Goal: Check status: Check status

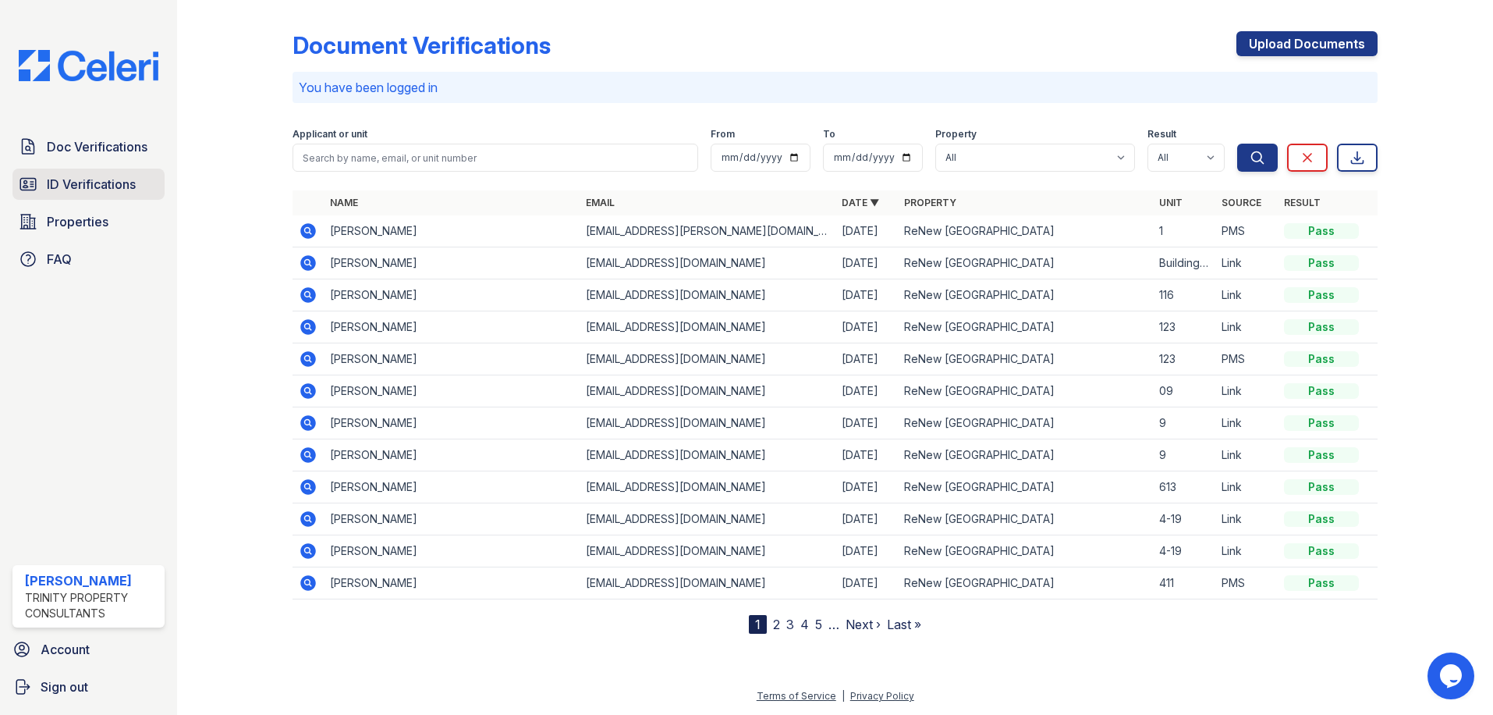
click at [72, 191] on span "ID Verifications" at bounding box center [91, 184] width 89 height 19
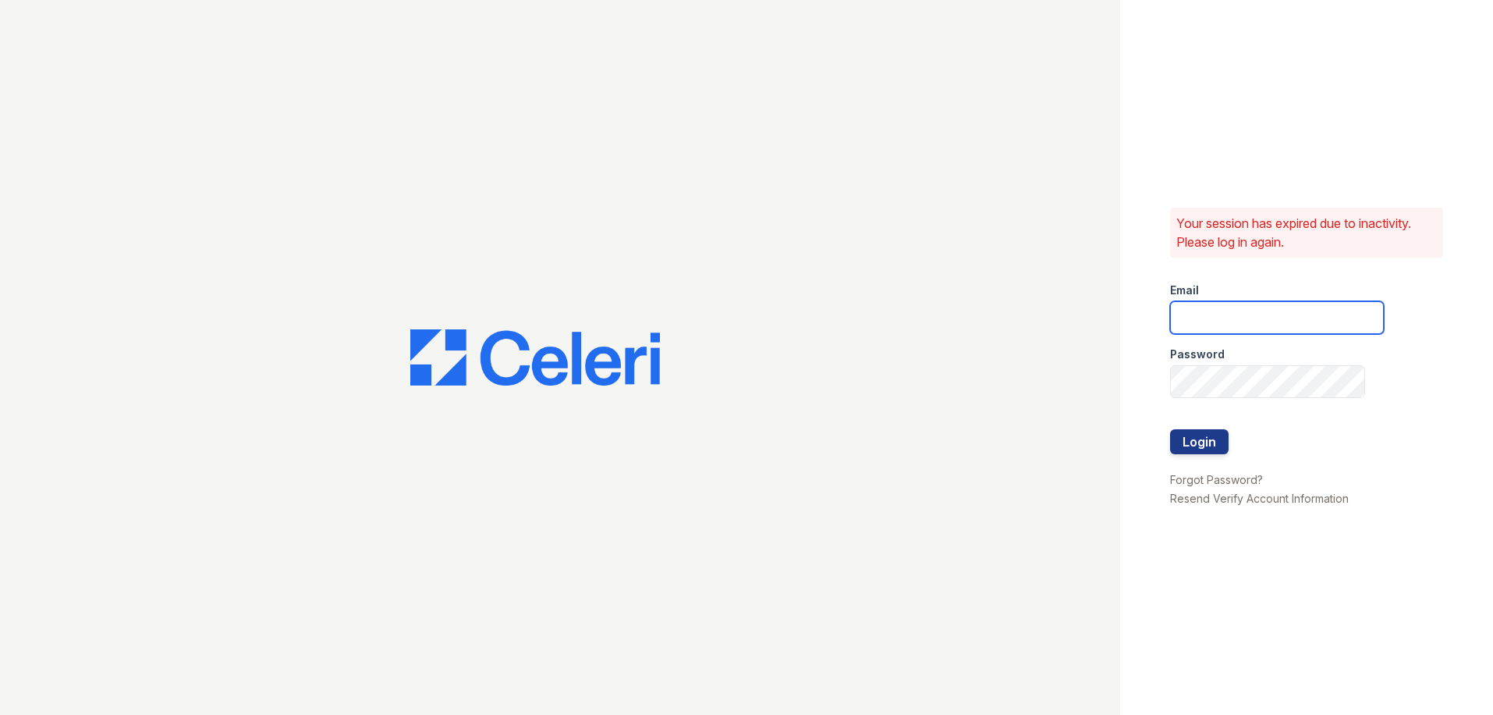
type input "candice.payne@trinity-pm.com"
click at [1198, 445] on button "Login" at bounding box center [1199, 441] width 59 height 25
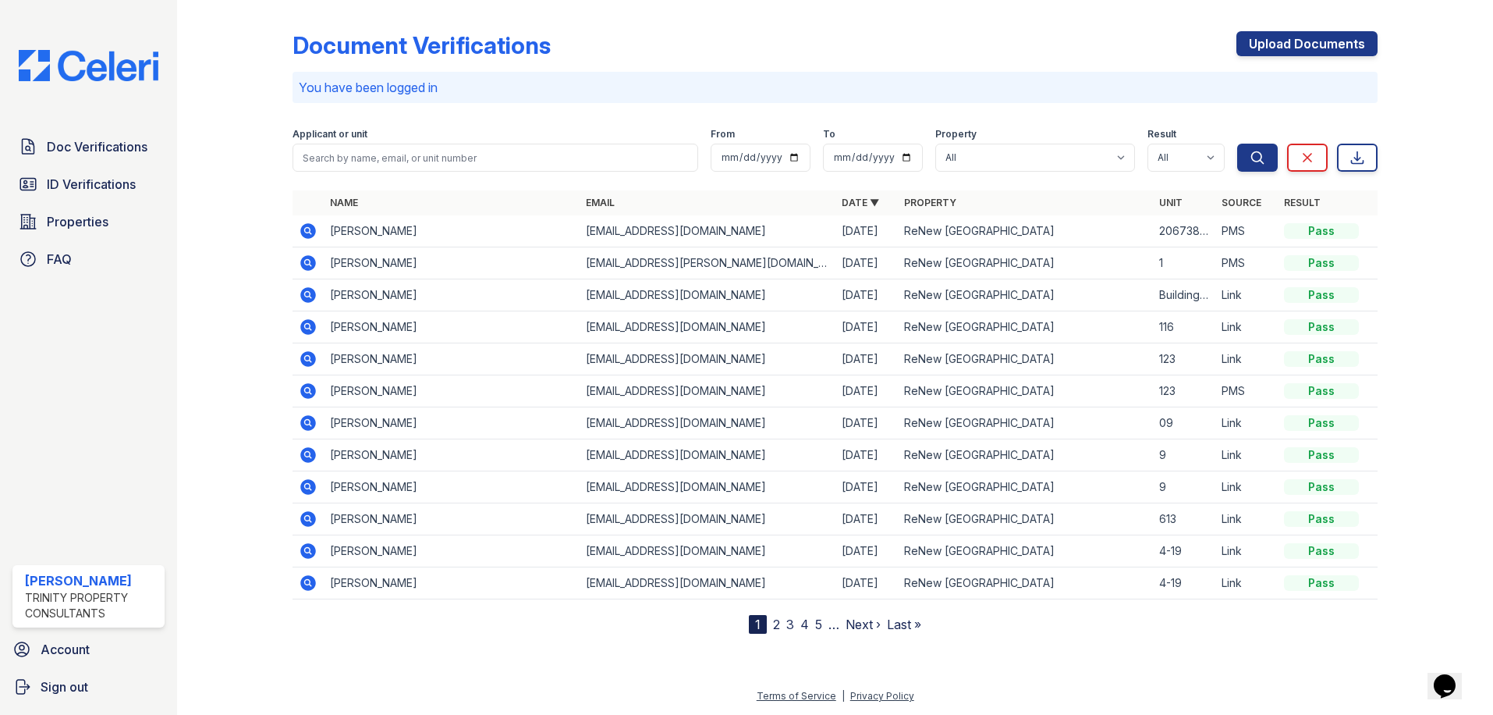
click at [311, 225] on icon at bounding box center [309, 231] width 16 height 16
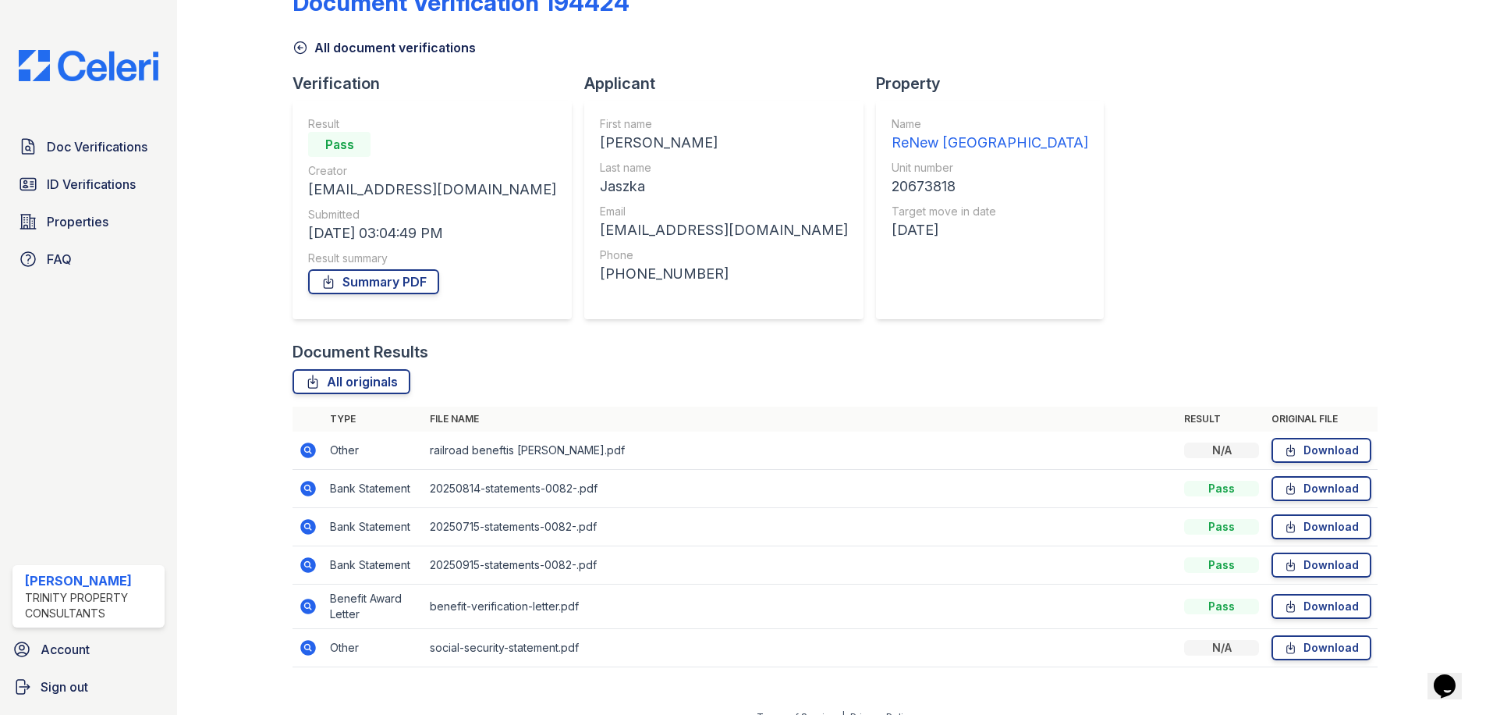
scroll to position [64, 0]
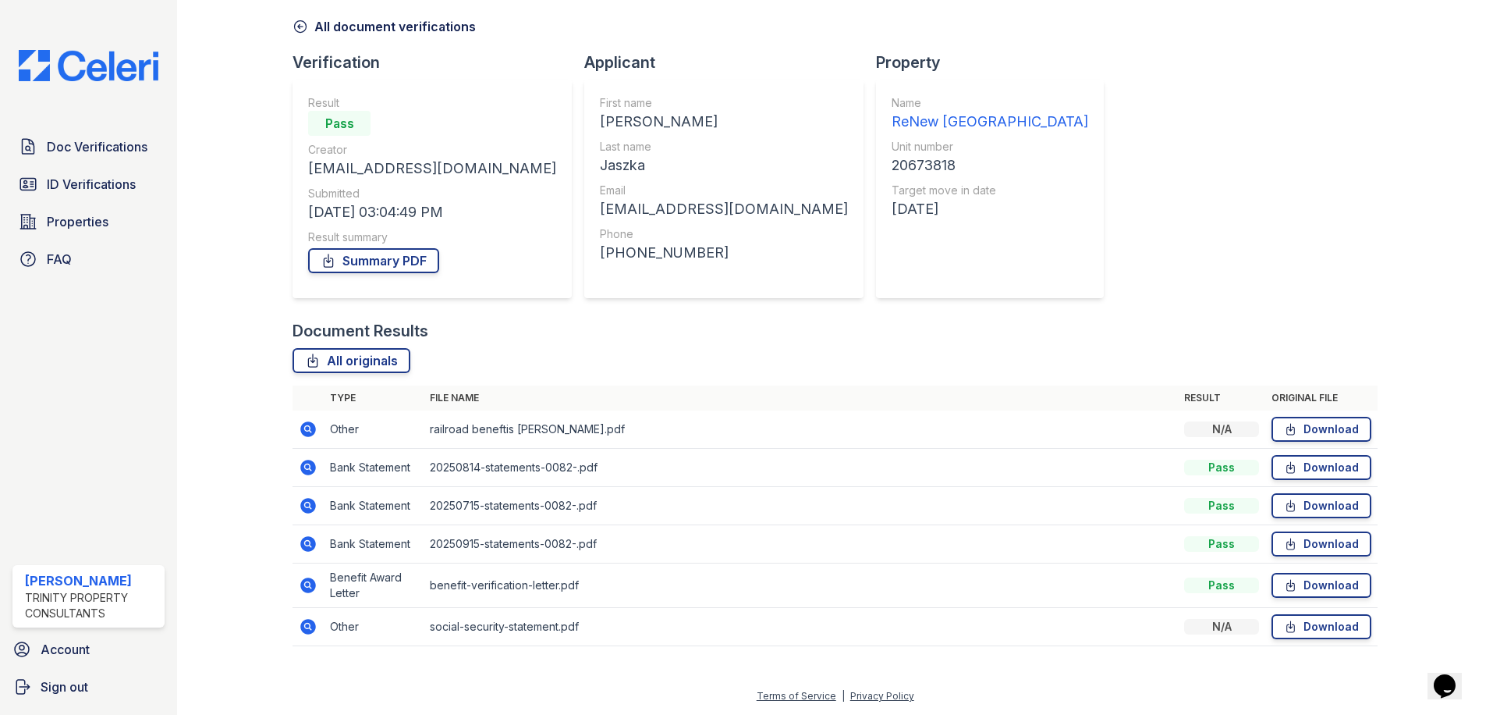
click at [308, 426] on icon at bounding box center [308, 429] width 19 height 19
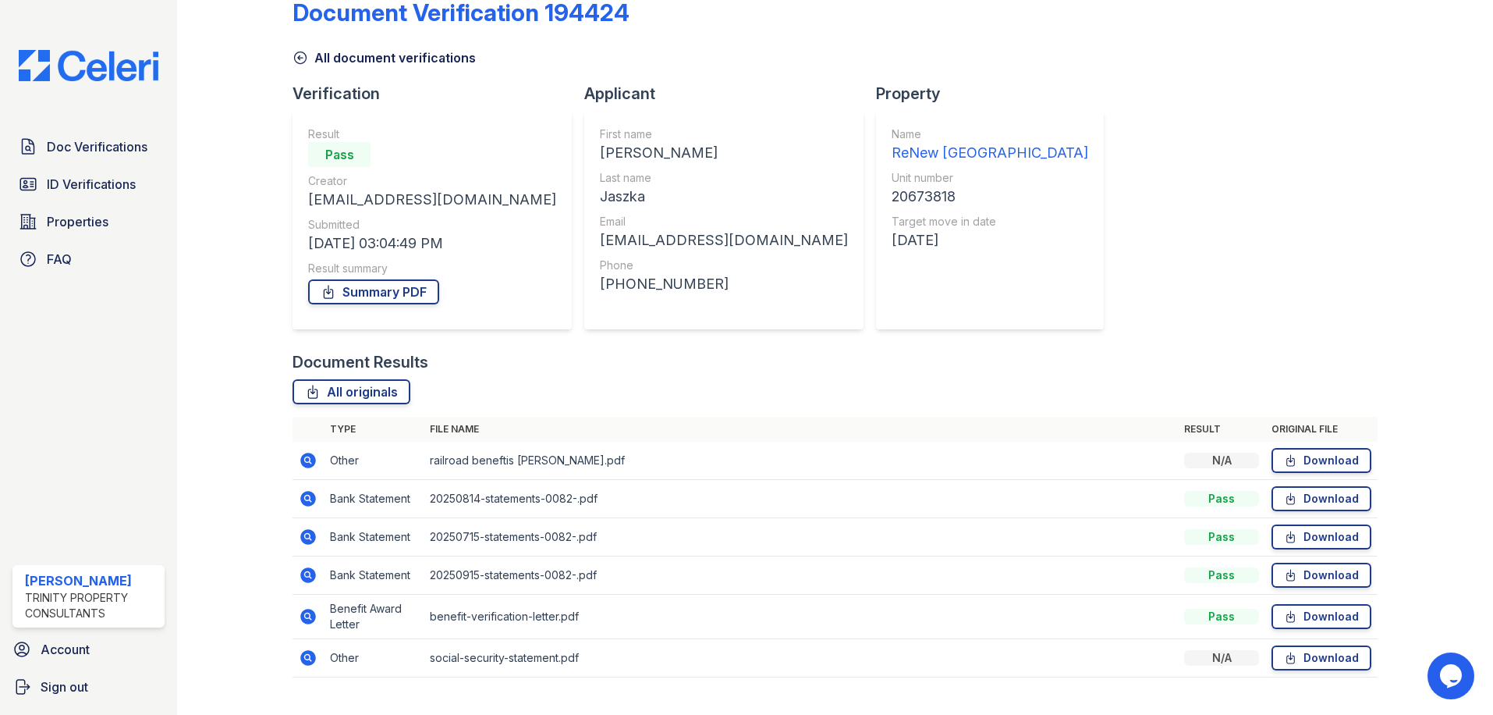
scroll to position [64, 0]
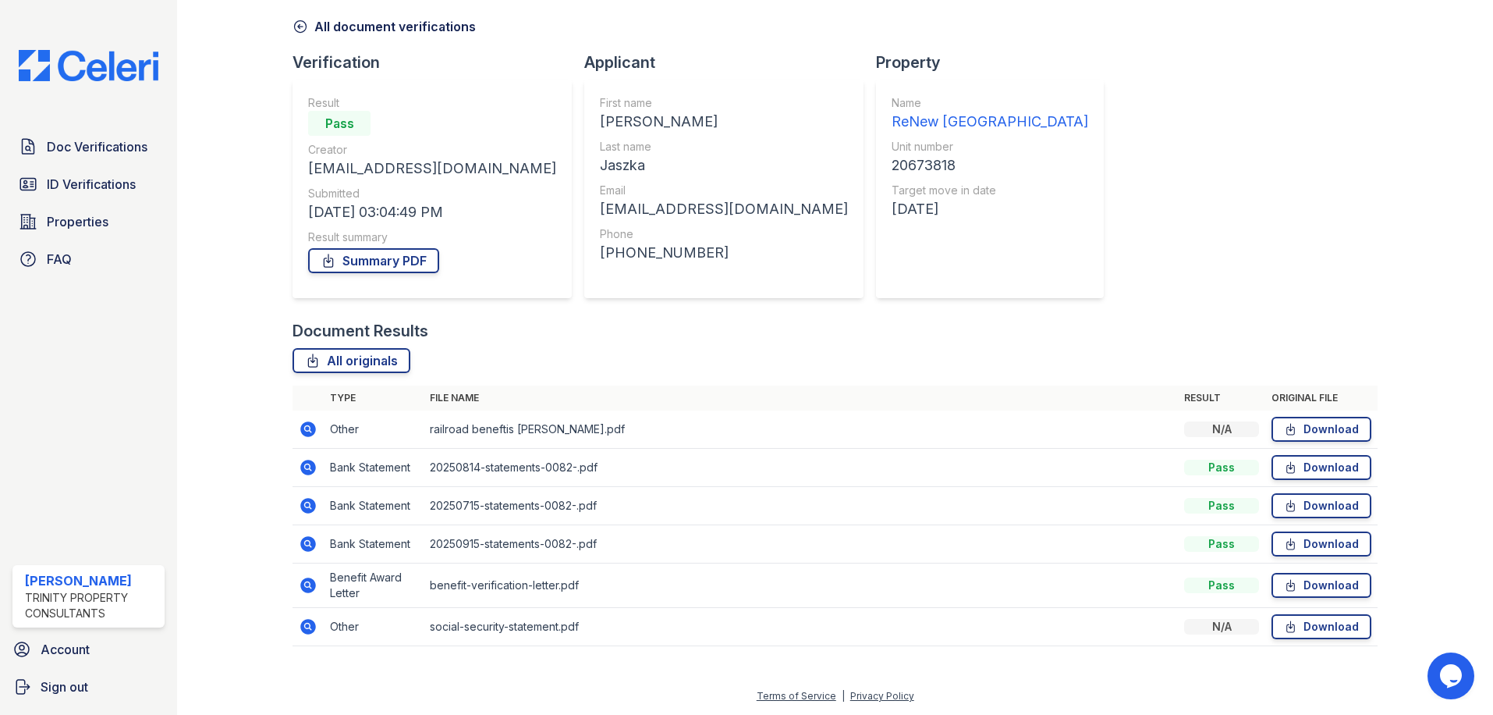
click at [300, 583] on icon at bounding box center [308, 585] width 19 height 19
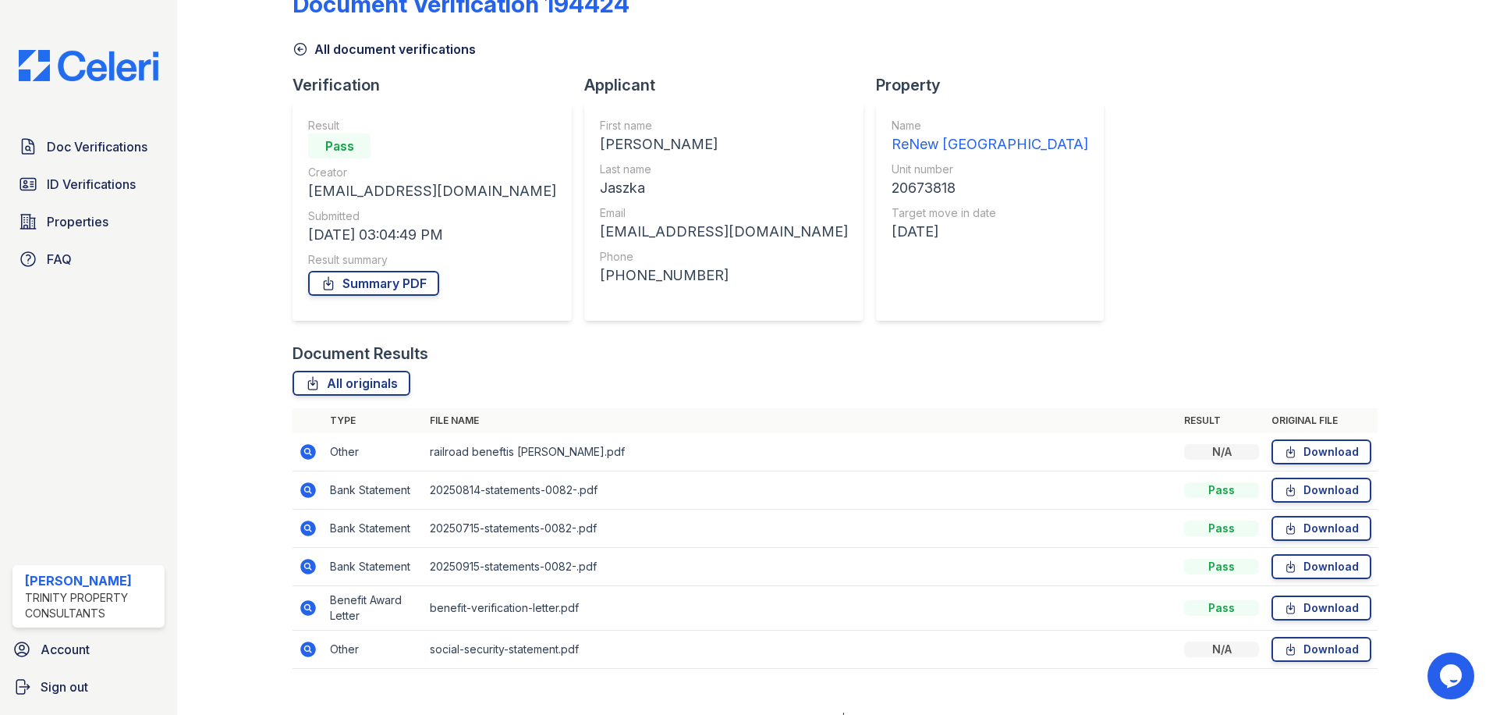
scroll to position [64, 0]
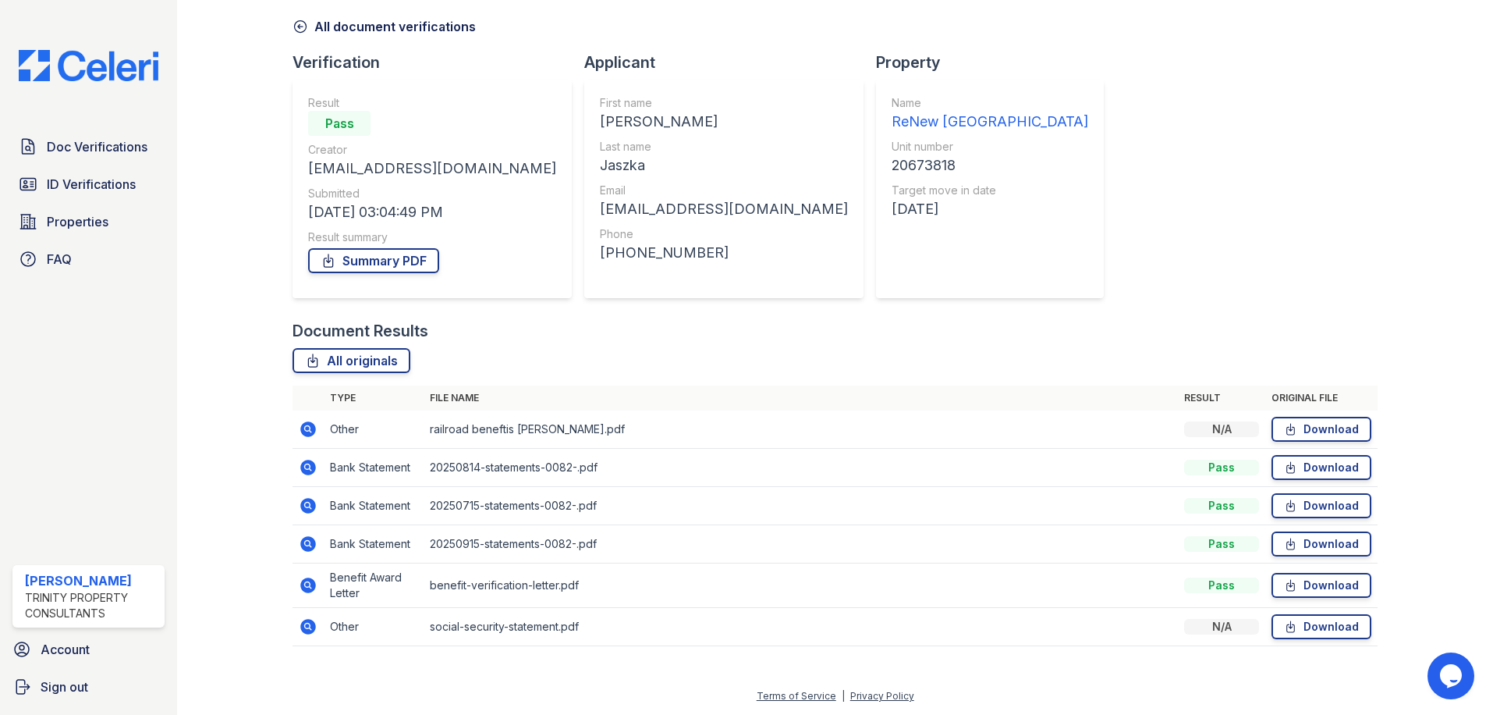
click at [310, 547] on icon at bounding box center [309, 544] width 16 height 16
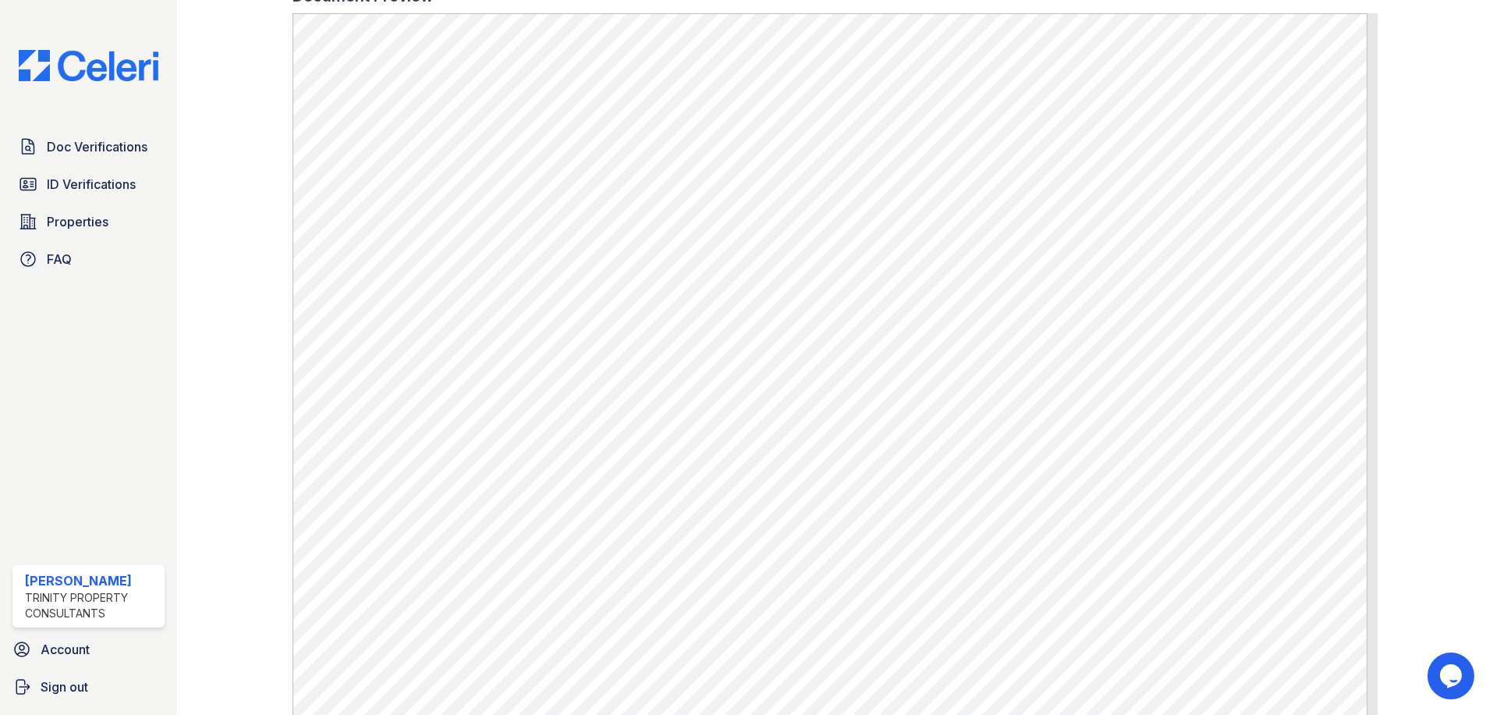
scroll to position [804, 0]
click at [113, 144] on span "Doc Verifications" at bounding box center [97, 146] width 101 height 19
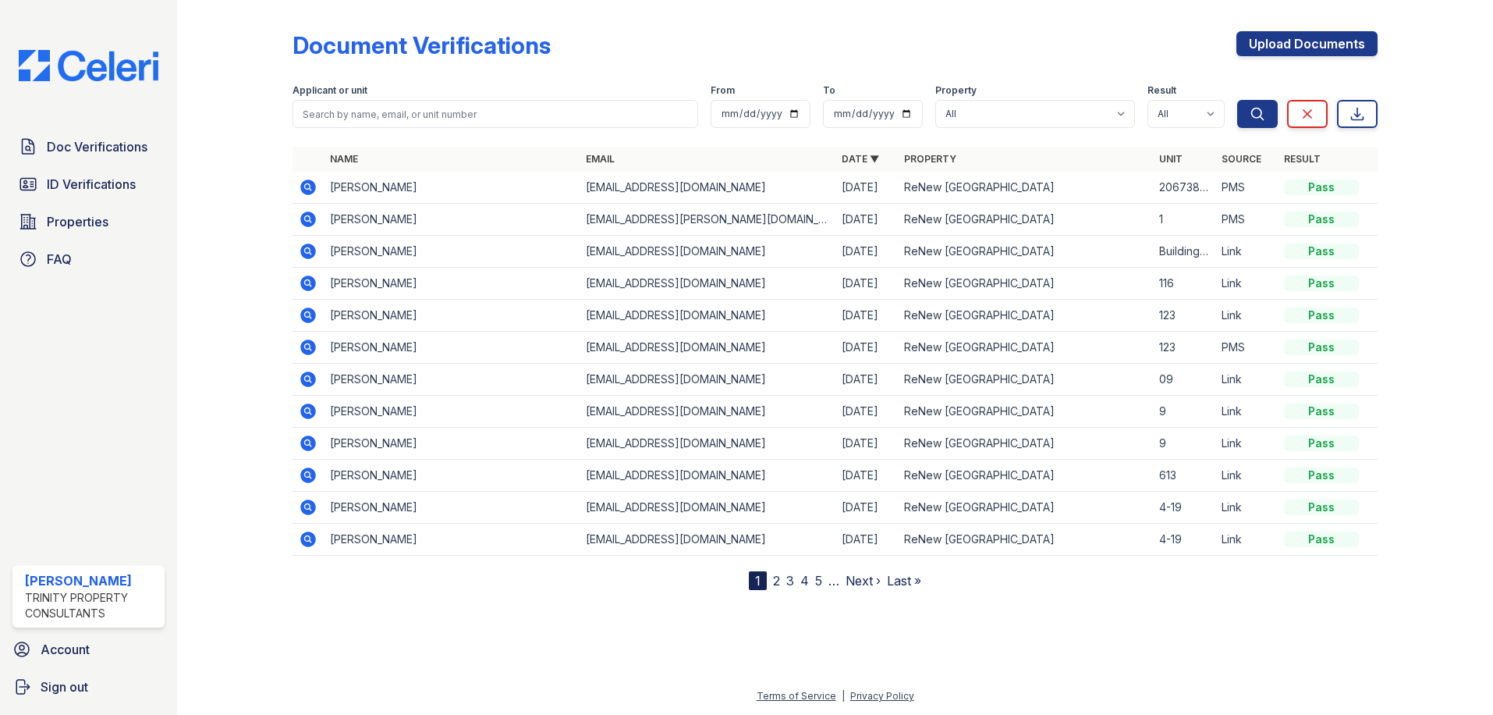
click at [305, 225] on icon at bounding box center [309, 219] width 16 height 16
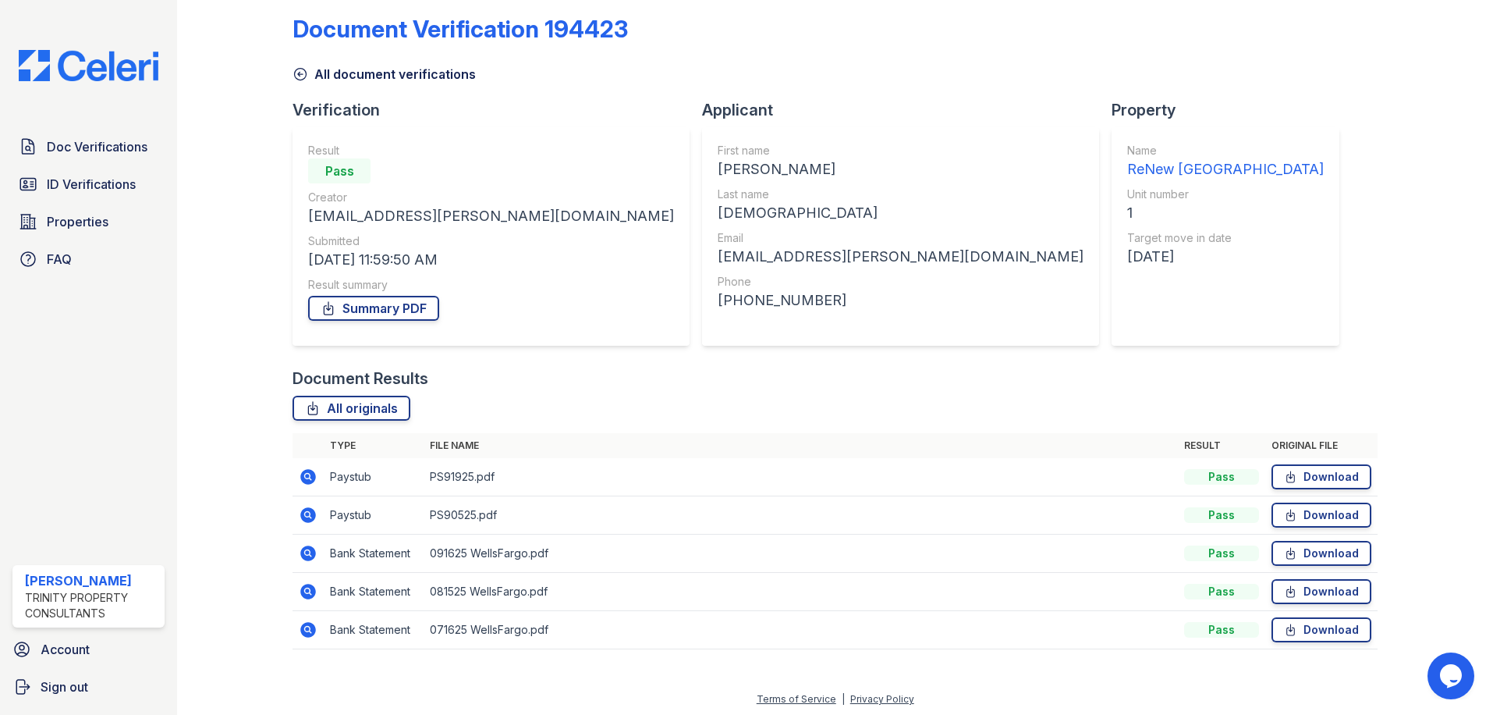
scroll to position [20, 0]
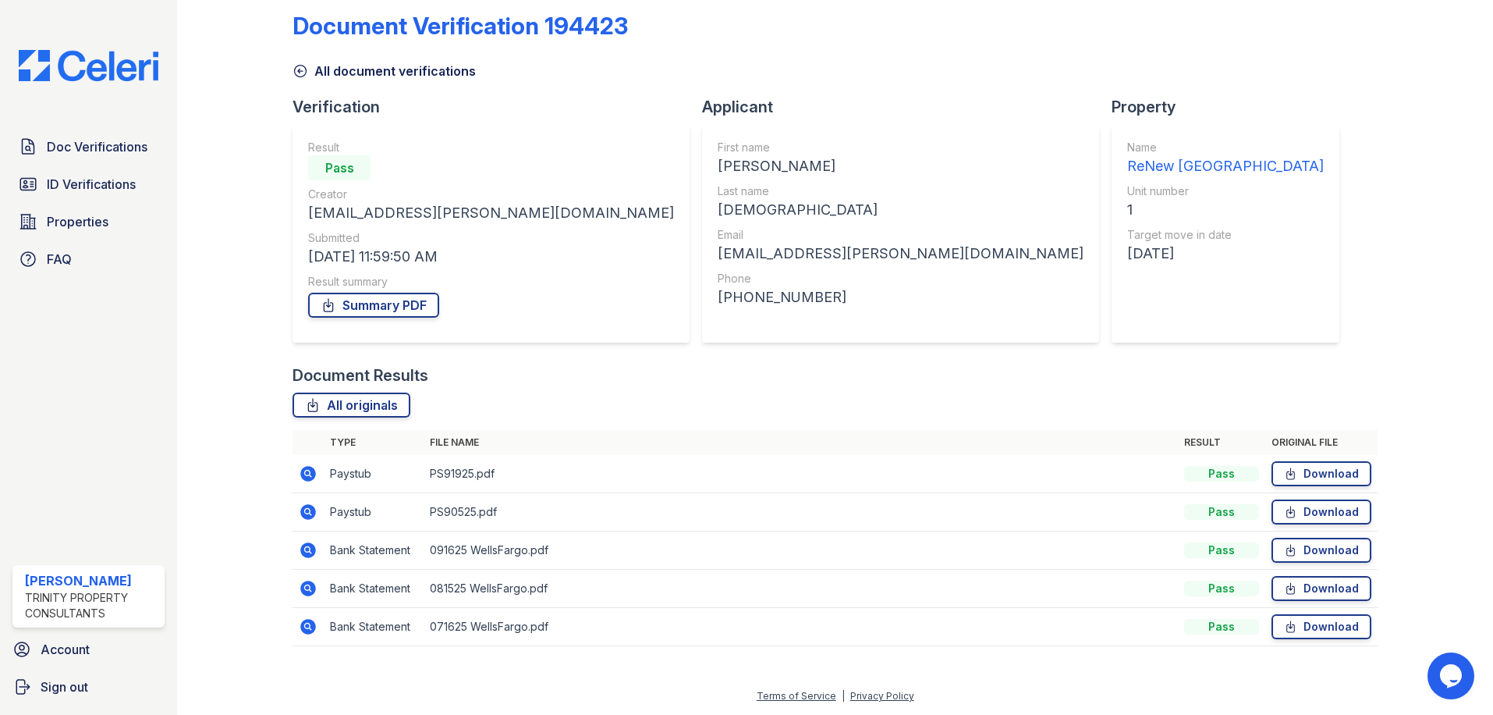
click at [307, 476] on icon at bounding box center [309, 474] width 16 height 16
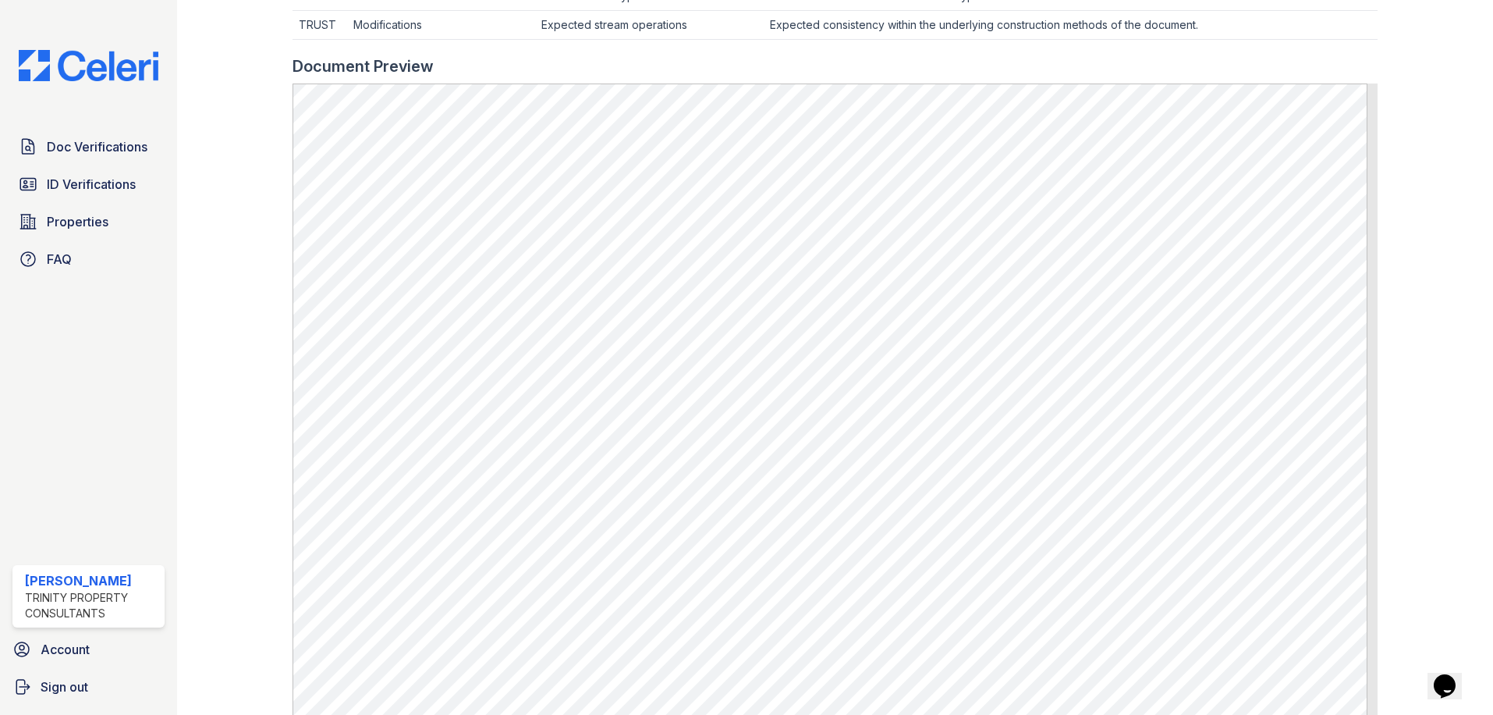
scroll to position [778, 0]
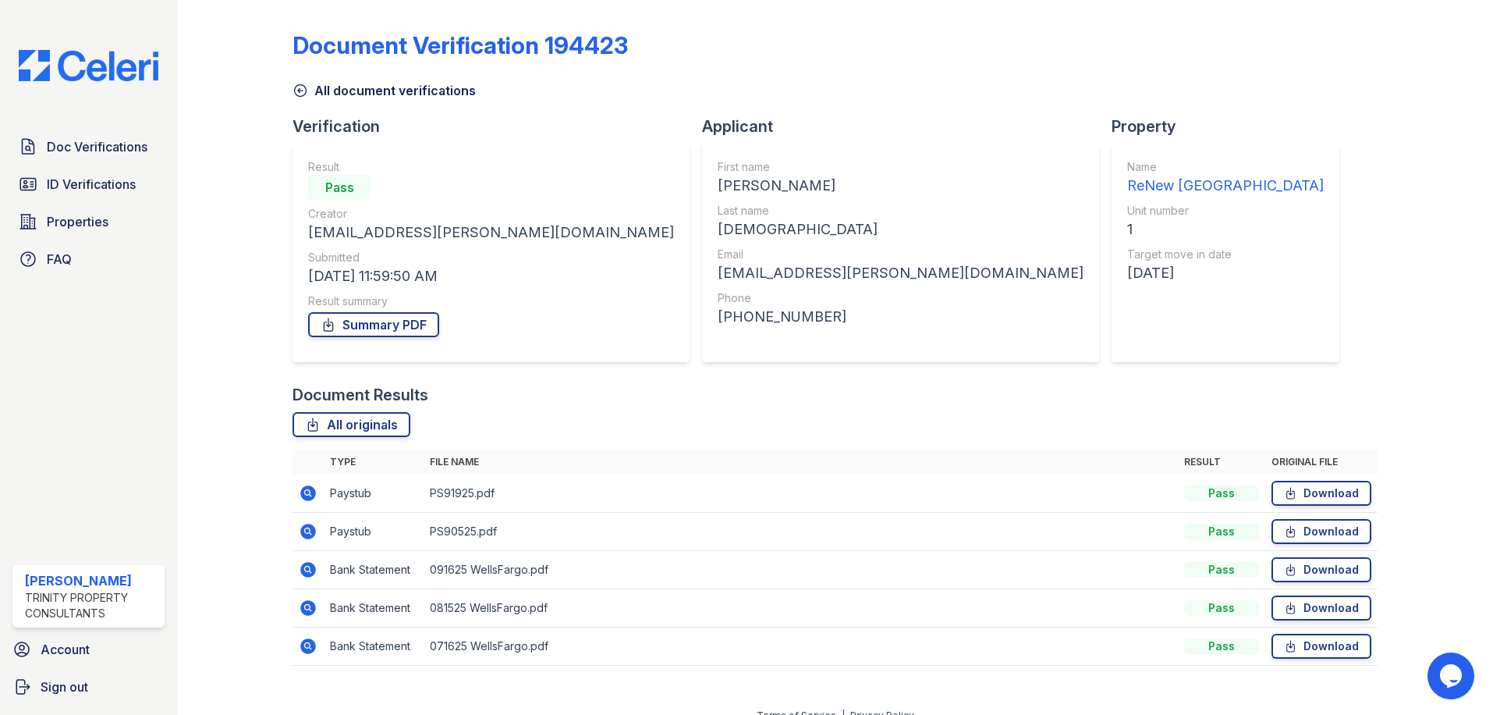
click at [312, 530] on icon at bounding box center [309, 531] width 16 height 16
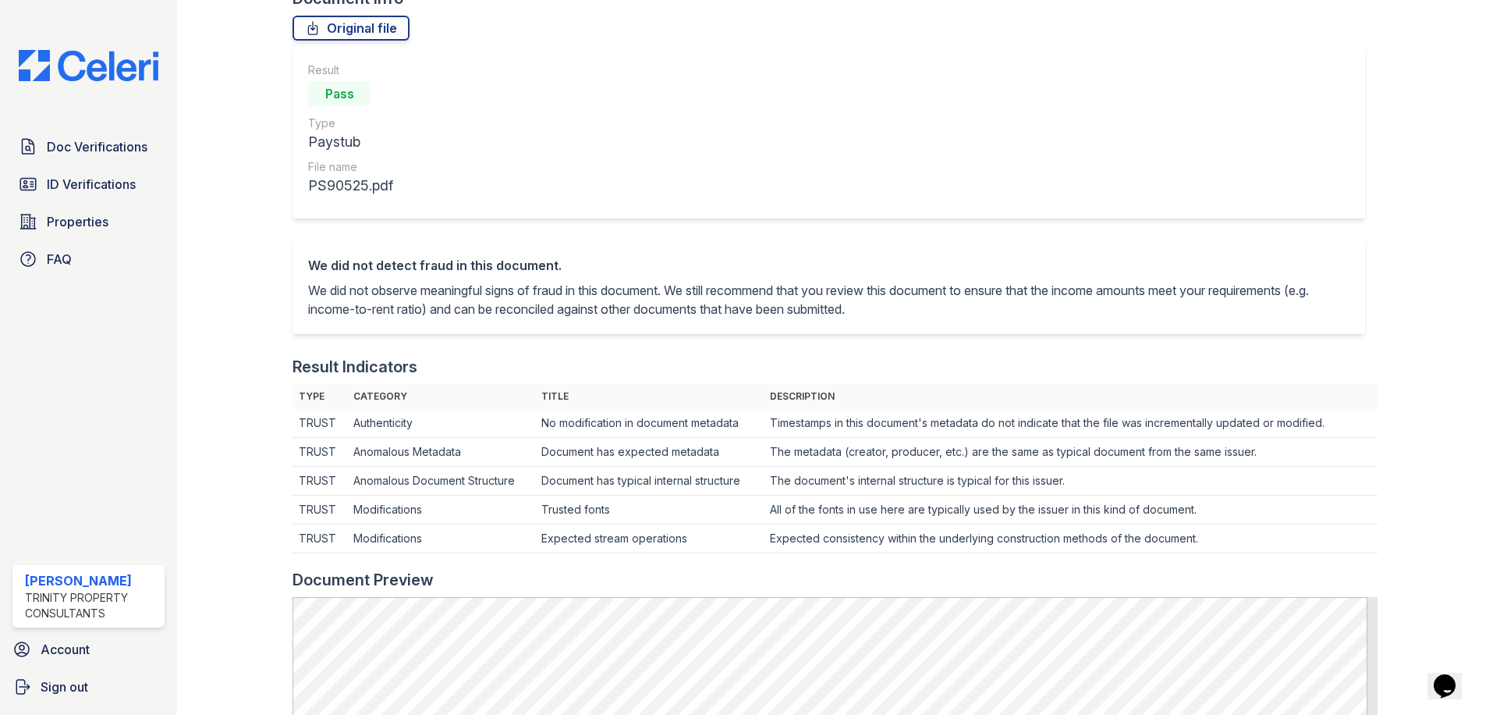
scroll to position [312, 0]
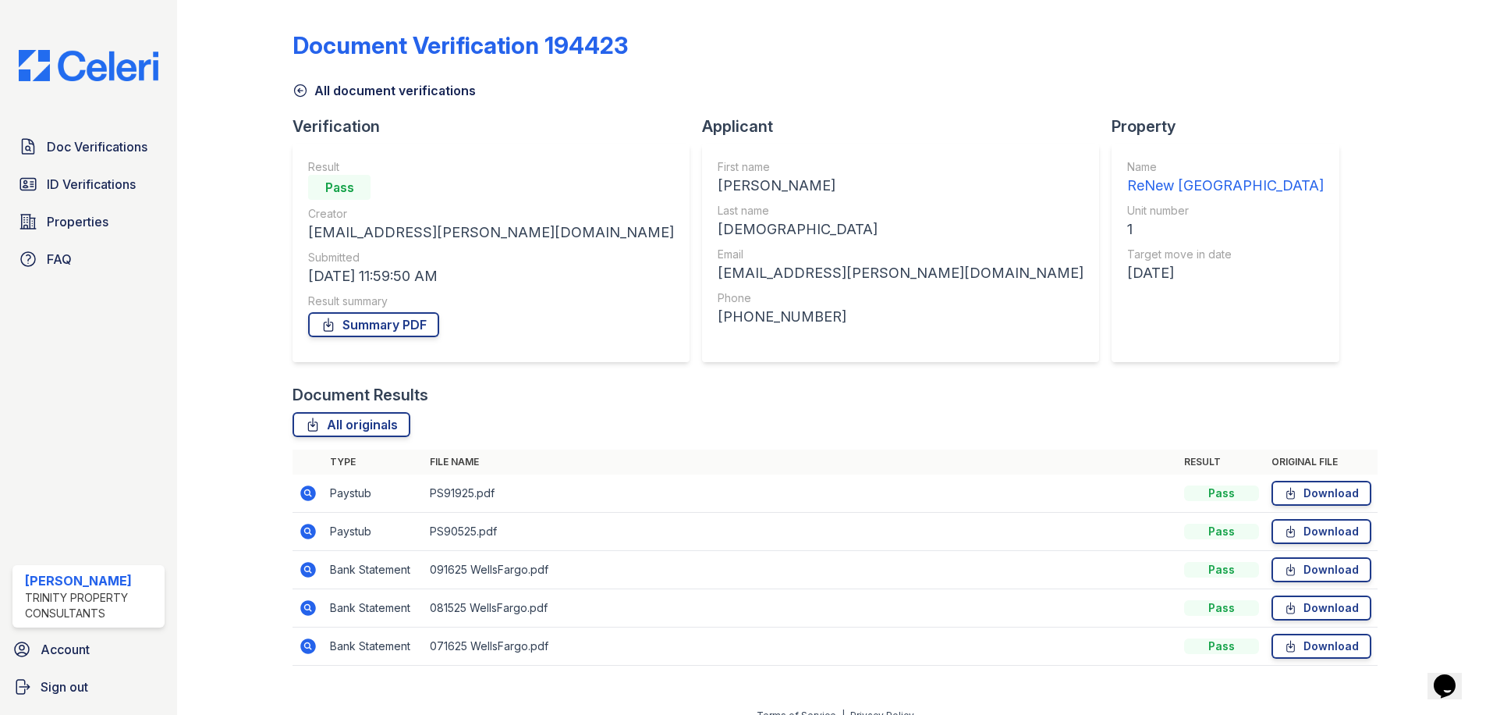
click at [299, 571] on icon at bounding box center [308, 569] width 19 height 19
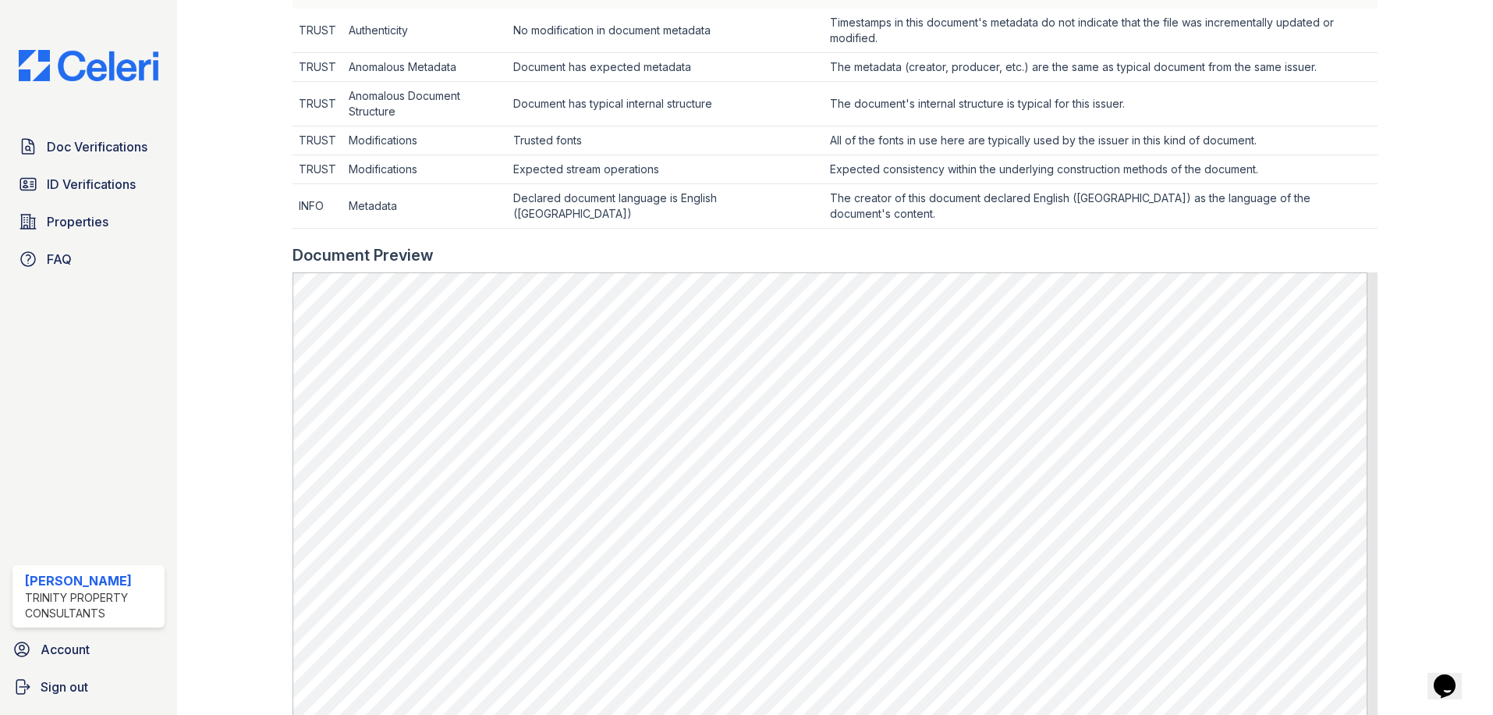
scroll to position [546, 0]
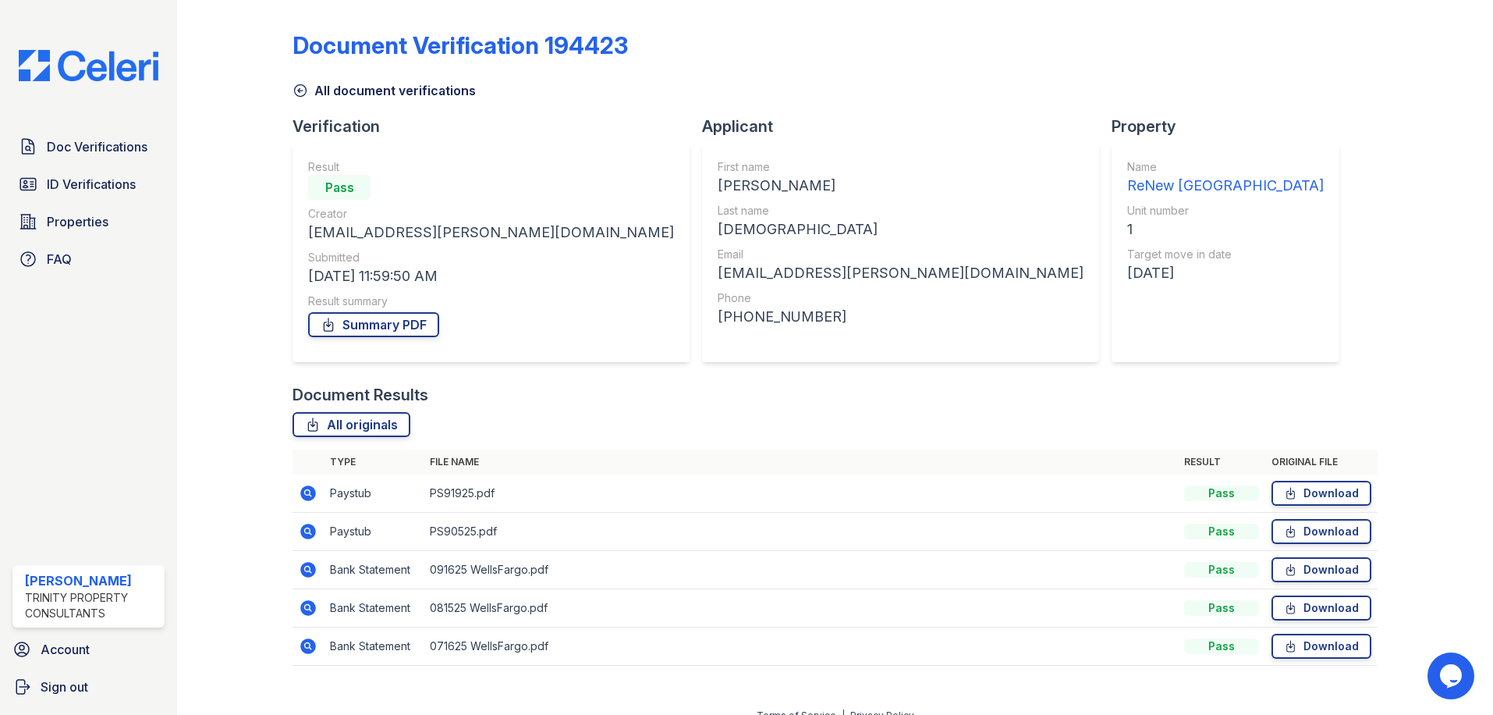
click at [312, 496] on icon at bounding box center [309, 493] width 16 height 16
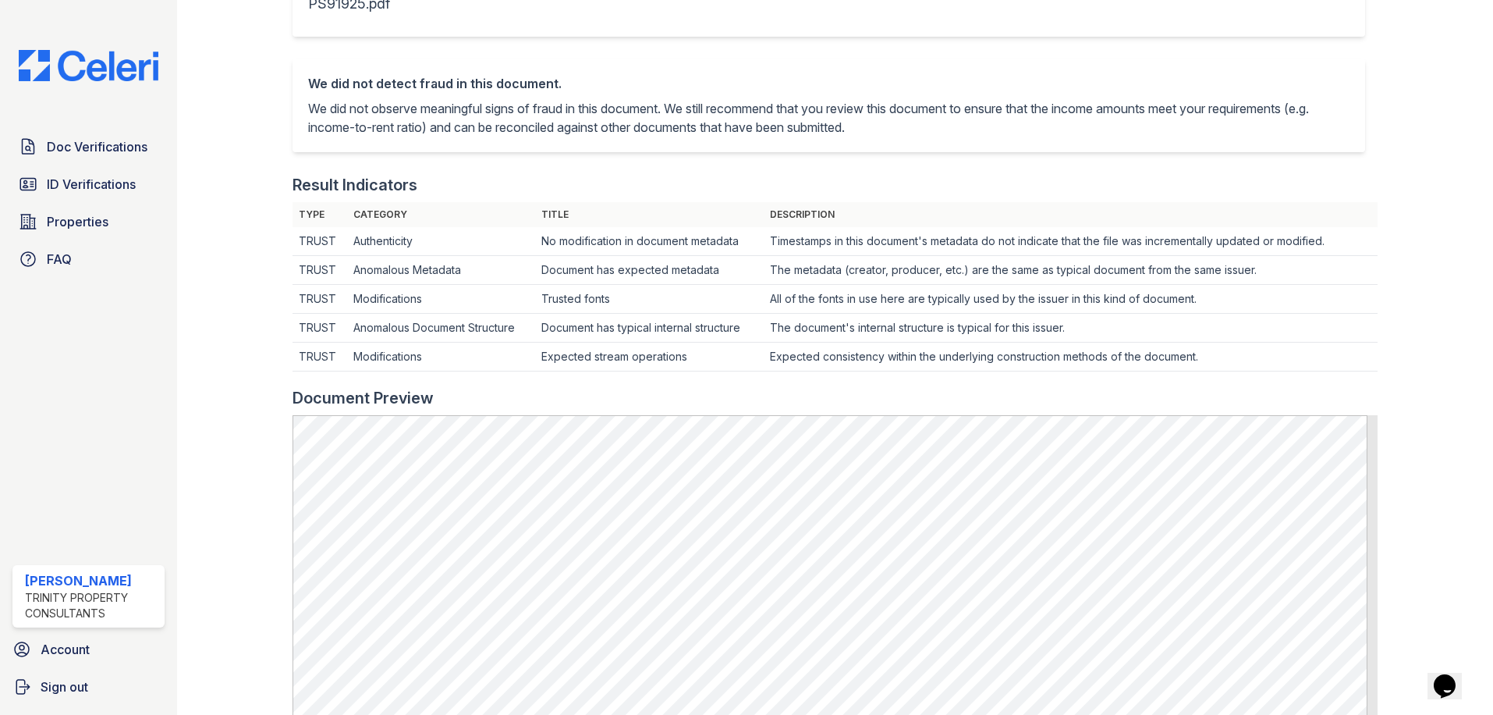
scroll to position [390, 0]
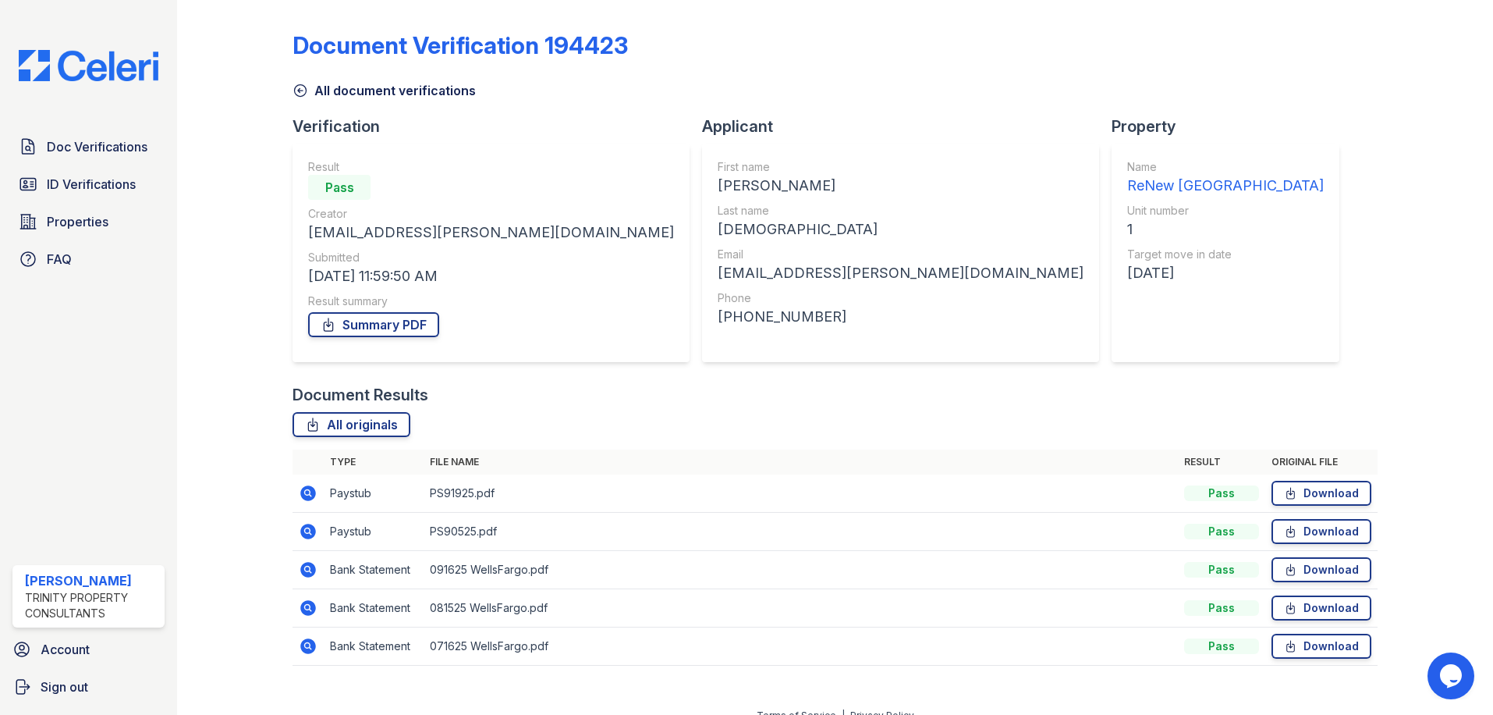
click at [303, 571] on icon at bounding box center [309, 570] width 16 height 16
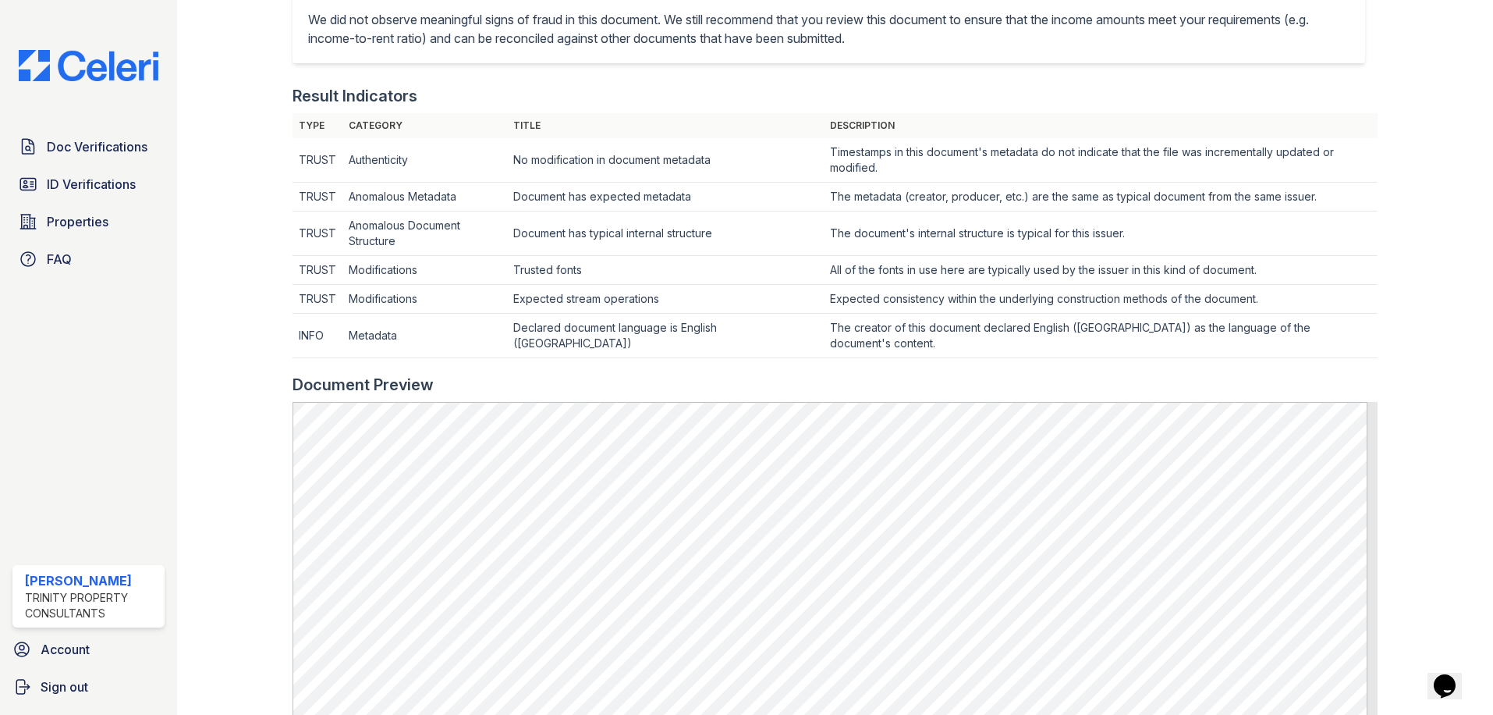
scroll to position [468, 0]
